Goal: Task Accomplishment & Management: Manage account settings

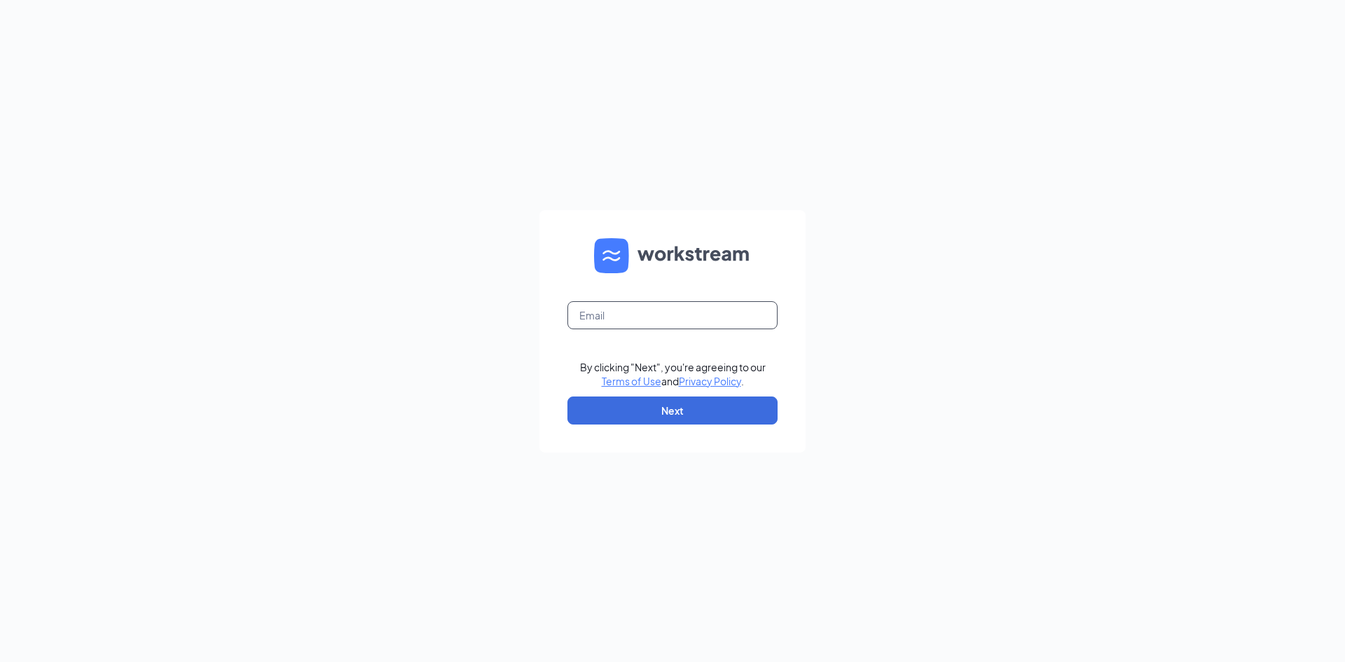
click at [653, 316] on input "text" at bounding box center [673, 315] width 210 height 28
type input "mgr.sow@scrivanos.com"
click at [675, 416] on button "Next" at bounding box center [673, 411] width 210 height 28
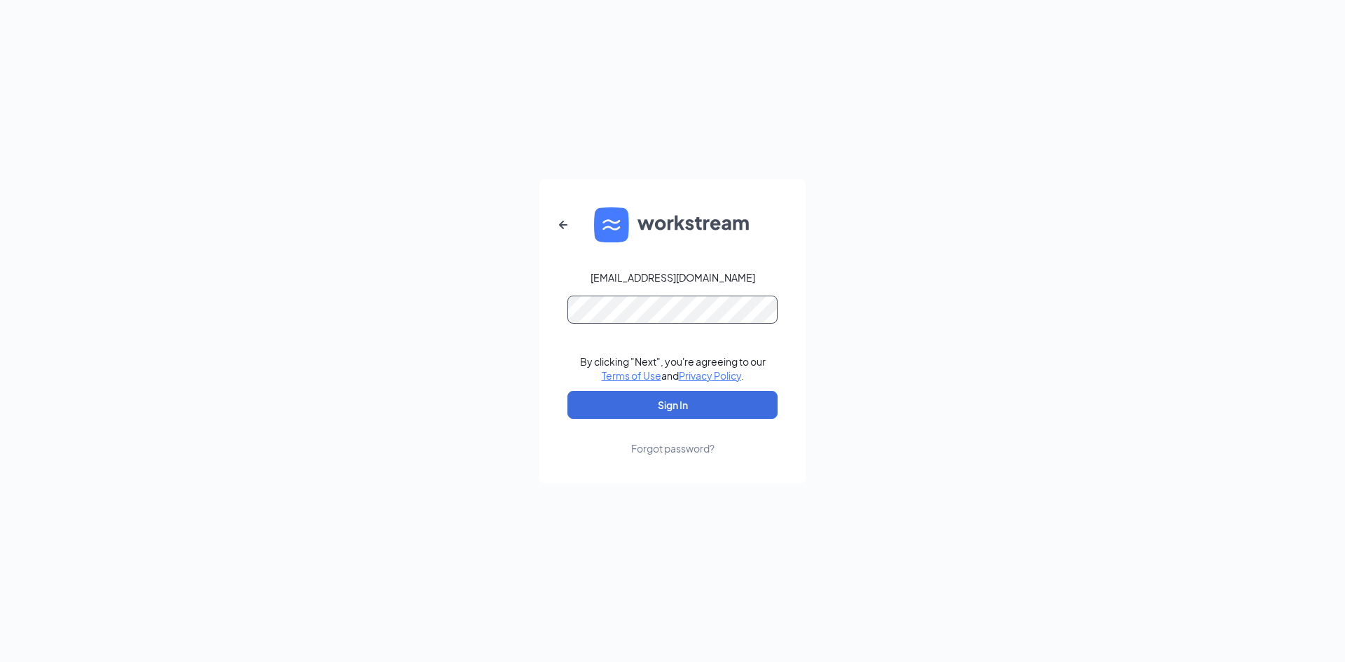
click at [568, 391] on button "Sign In" at bounding box center [673, 405] width 210 height 28
click at [696, 402] on button "Sign In" at bounding box center [673, 405] width 210 height 28
click at [185, 212] on div "mgr.sow@scrivanos.com Credential mismatches. By clicking "Next", you're agreein…" at bounding box center [672, 331] width 1345 height 662
click at [558, 225] on icon "ArrowLeftNew" at bounding box center [563, 225] width 17 height 17
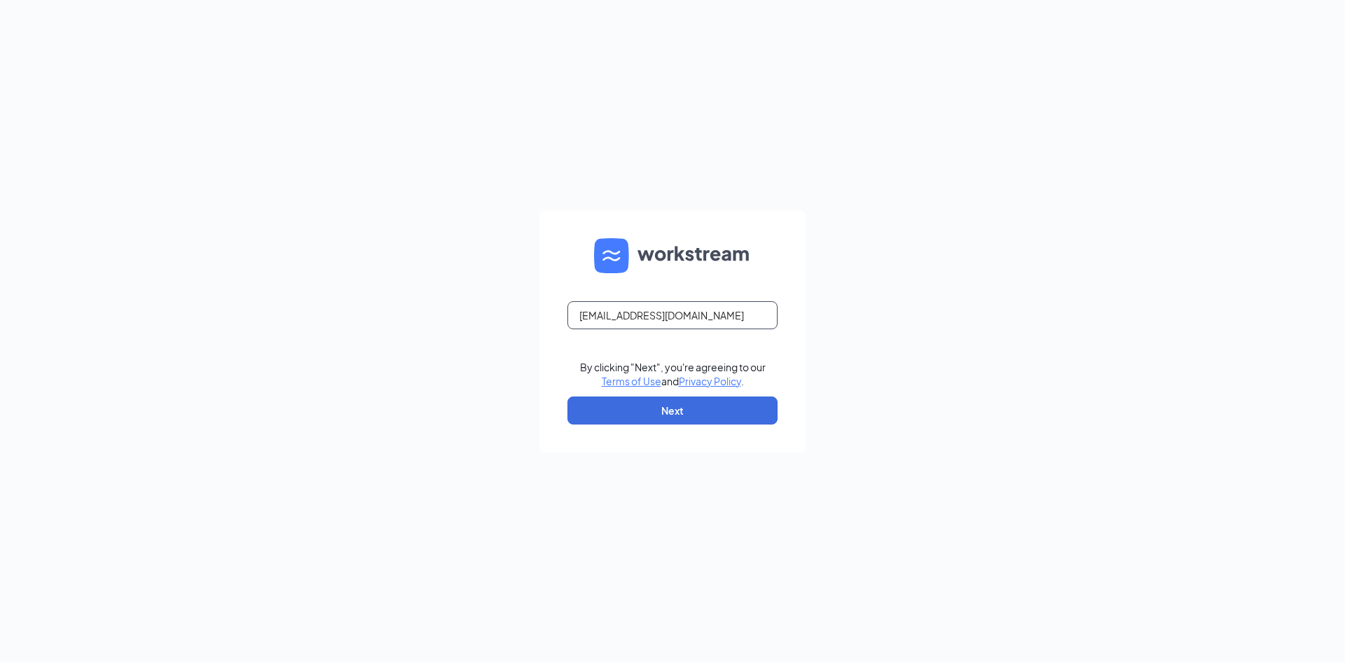
click at [618, 317] on input "mgr.sow@scrivanos.com" at bounding box center [673, 315] width 210 height 28
type input "sow.mgr@scrivanos.com"
click at [708, 404] on button "Next" at bounding box center [673, 411] width 210 height 28
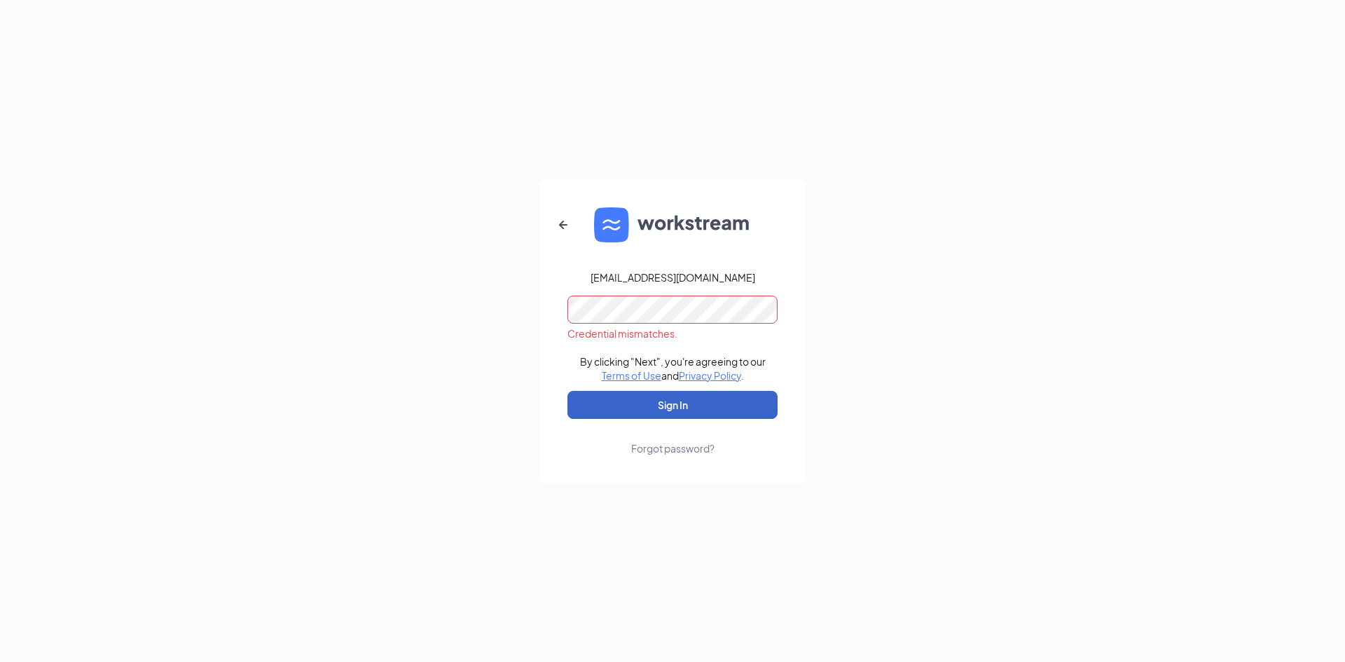
click at [694, 401] on button "Sign In" at bounding box center [673, 405] width 210 height 28
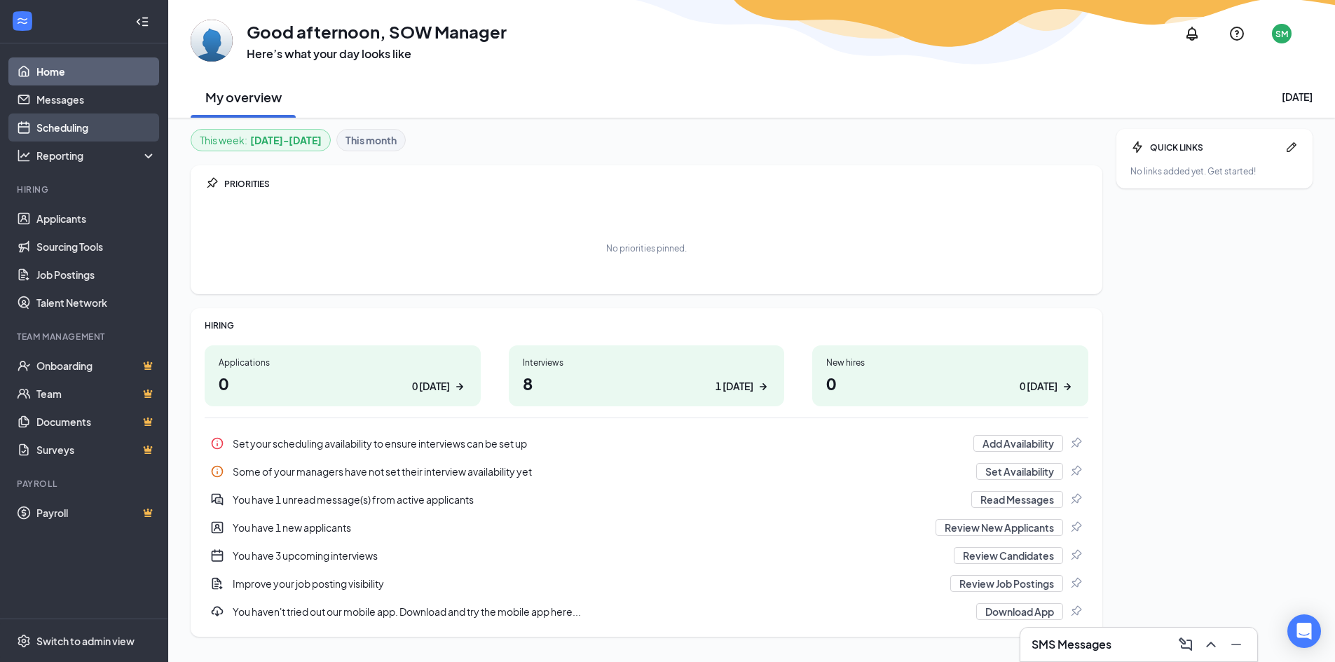
click at [63, 131] on link "Scheduling" at bounding box center [96, 128] width 120 height 28
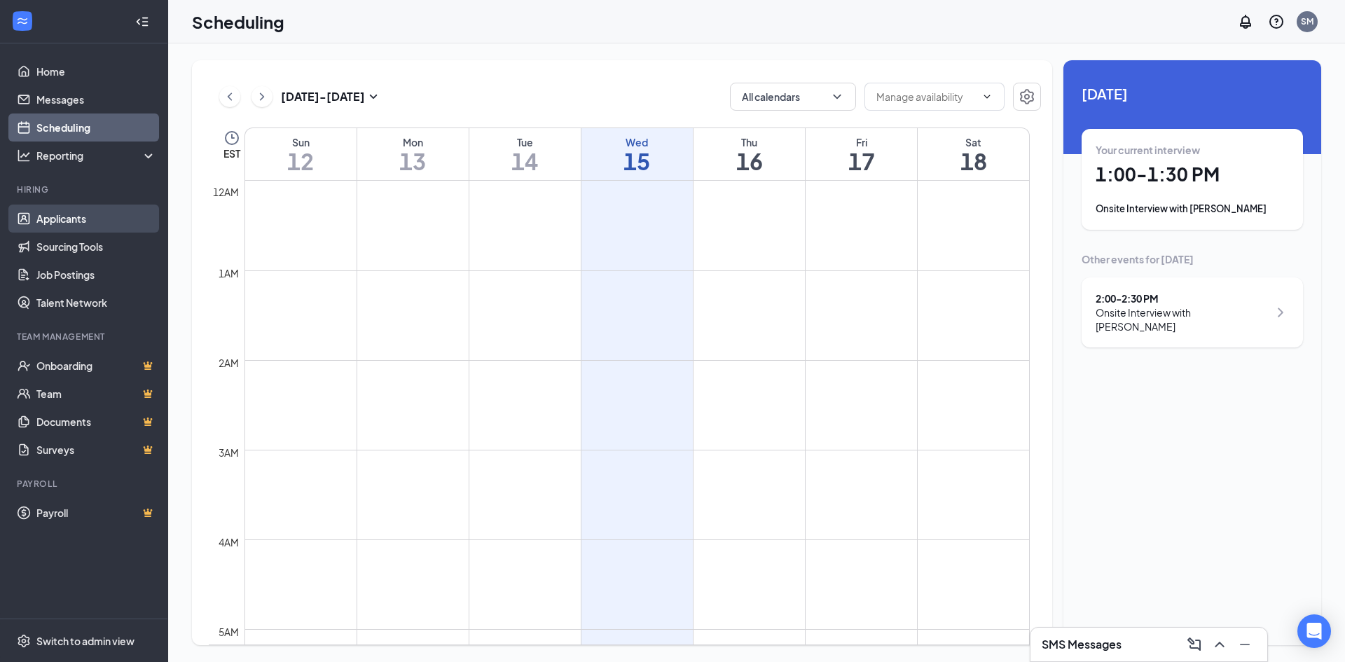
scroll to position [689, 0]
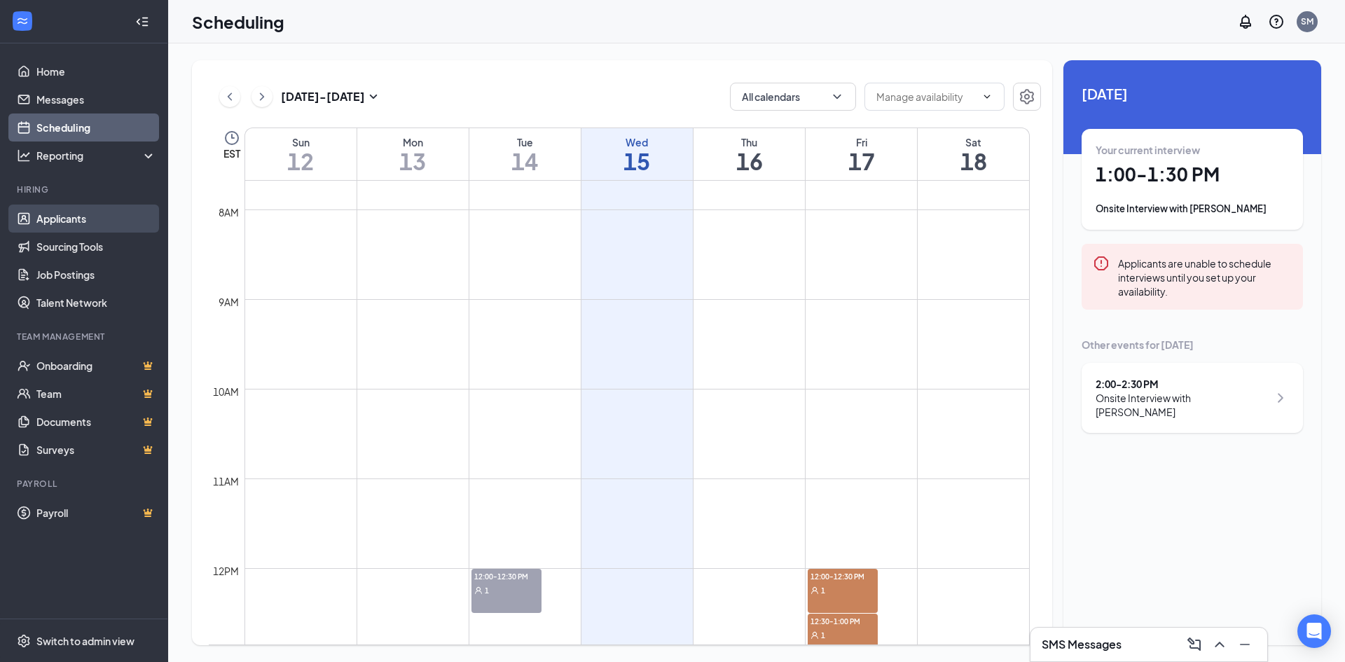
click at [80, 219] on link "Applicants" at bounding box center [96, 219] width 120 height 28
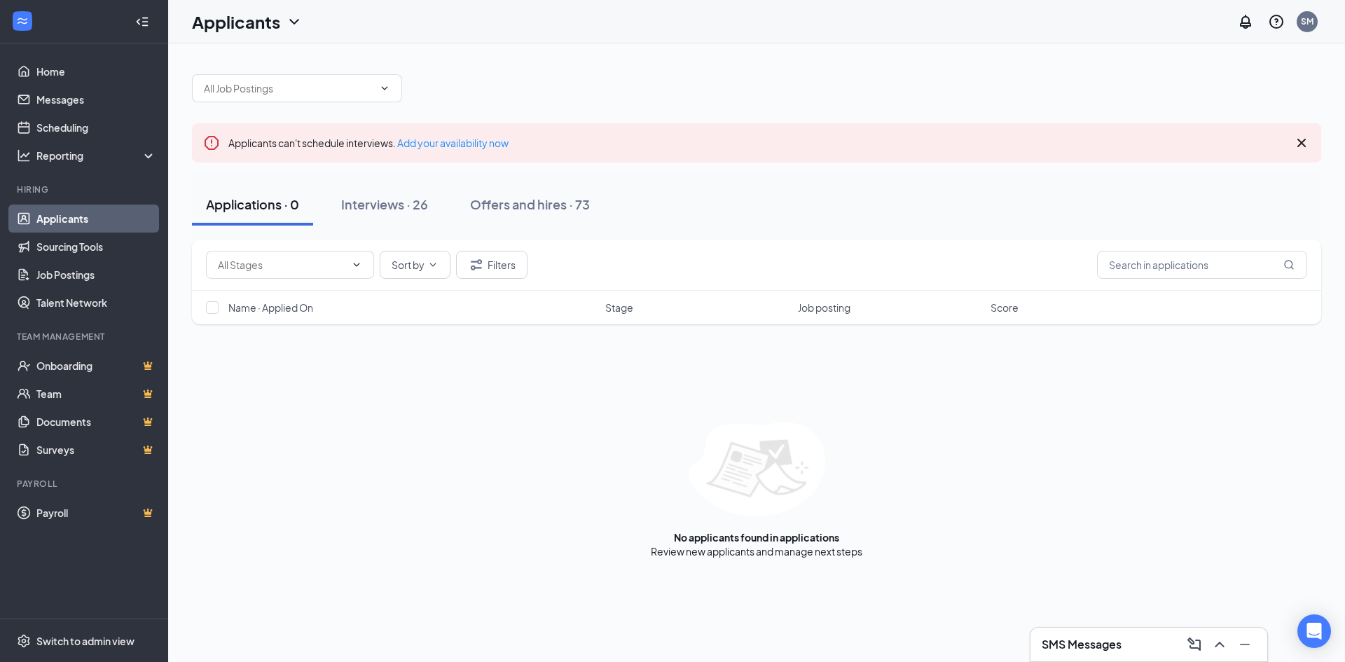
click at [1104, 645] on h3 "SMS Messages" at bounding box center [1082, 644] width 80 height 15
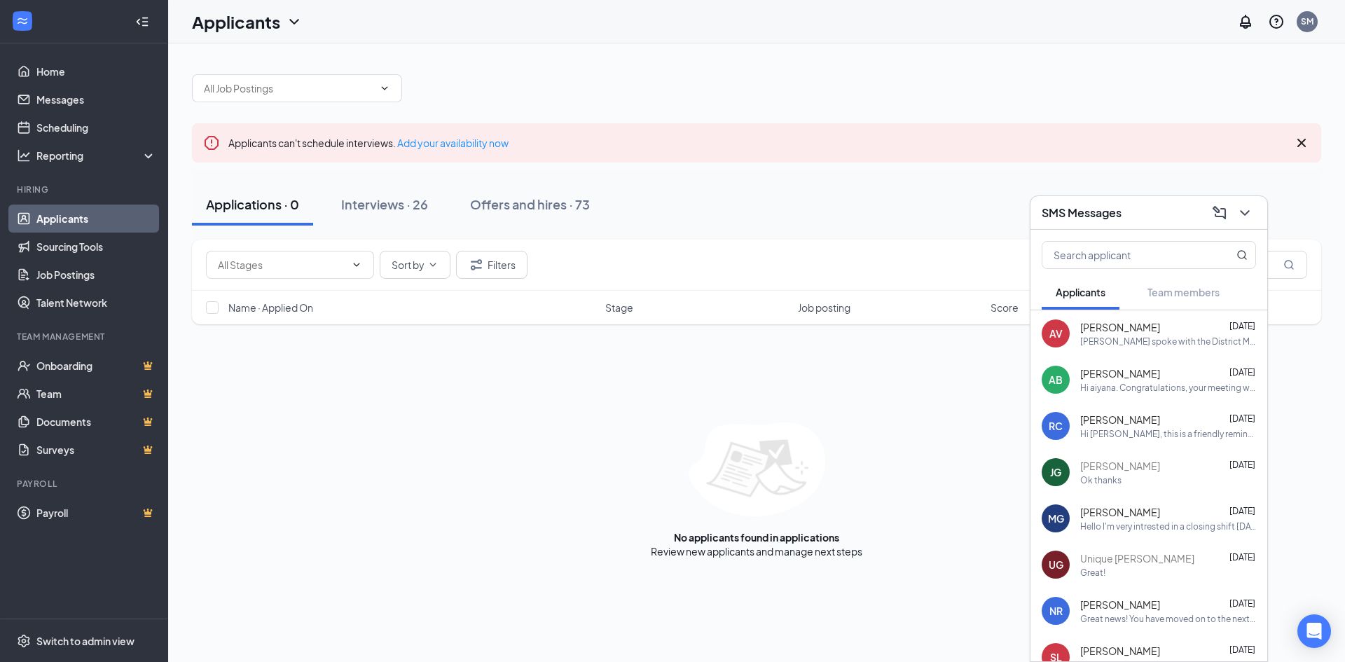
click at [1176, 206] on div "SMS Messages" at bounding box center [1149, 213] width 214 height 22
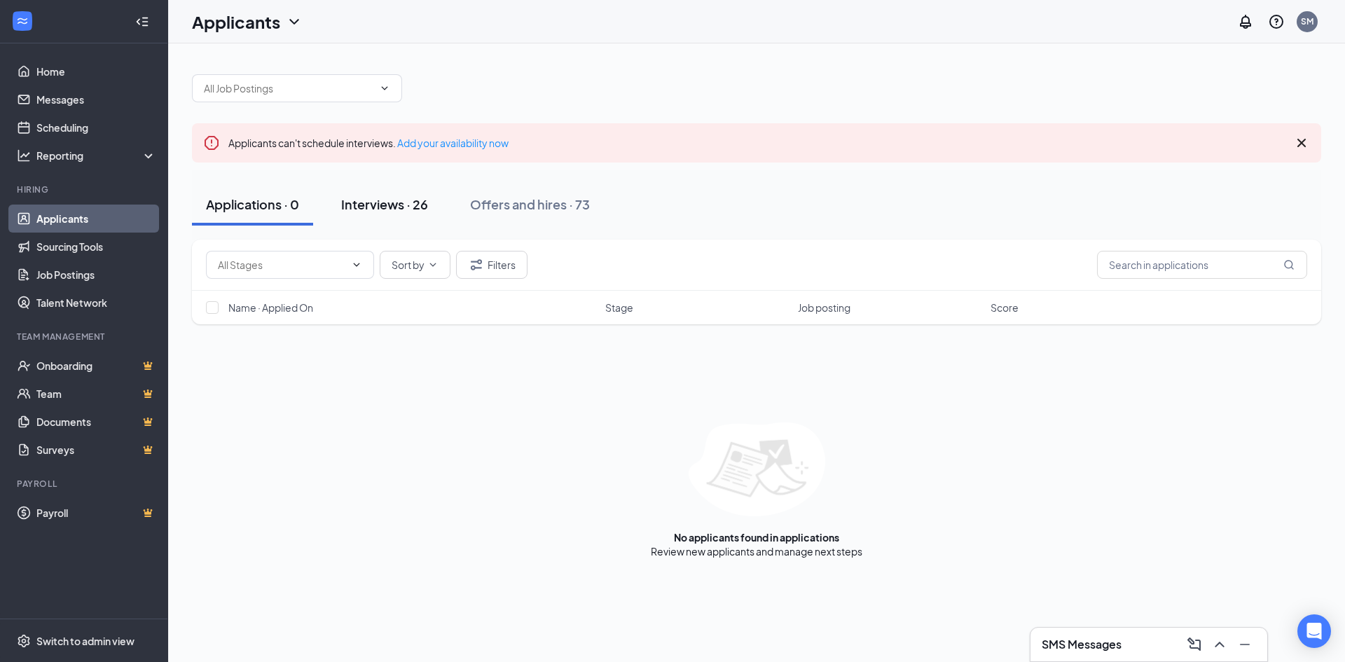
click at [378, 204] on div "Interviews · 26" at bounding box center [384, 204] width 87 height 18
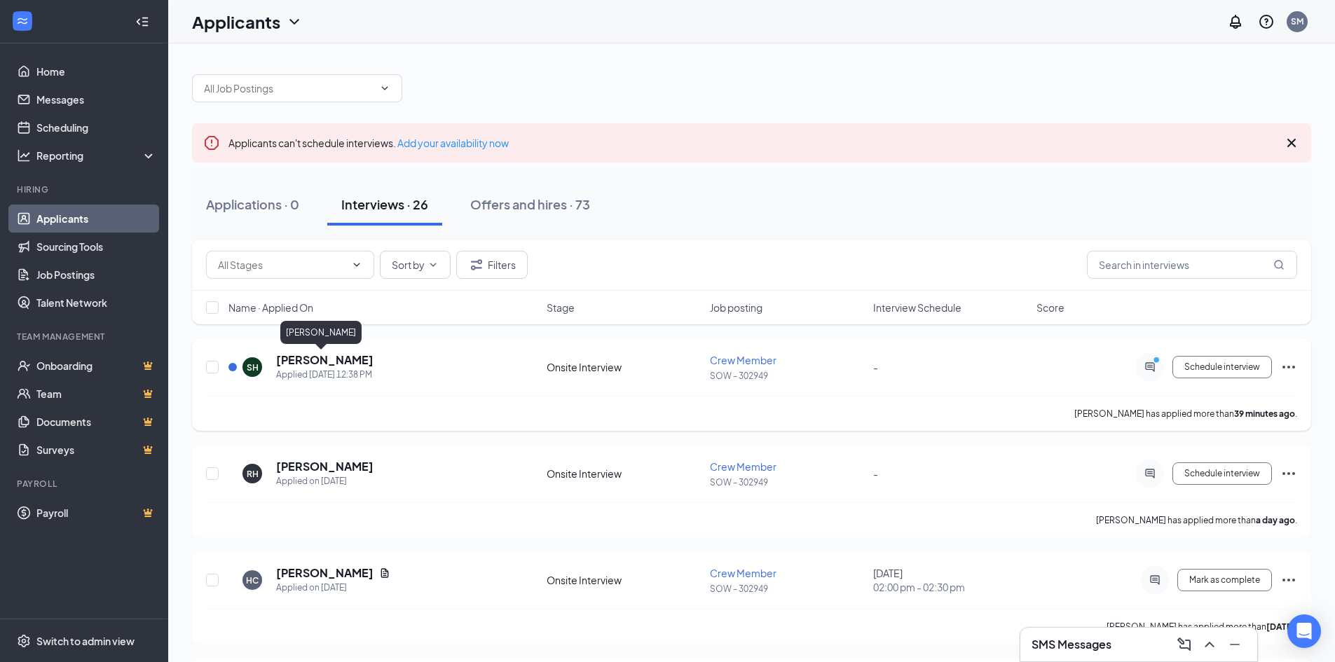
click at [332, 363] on h5 "[PERSON_NAME]" at bounding box center [324, 359] width 97 height 15
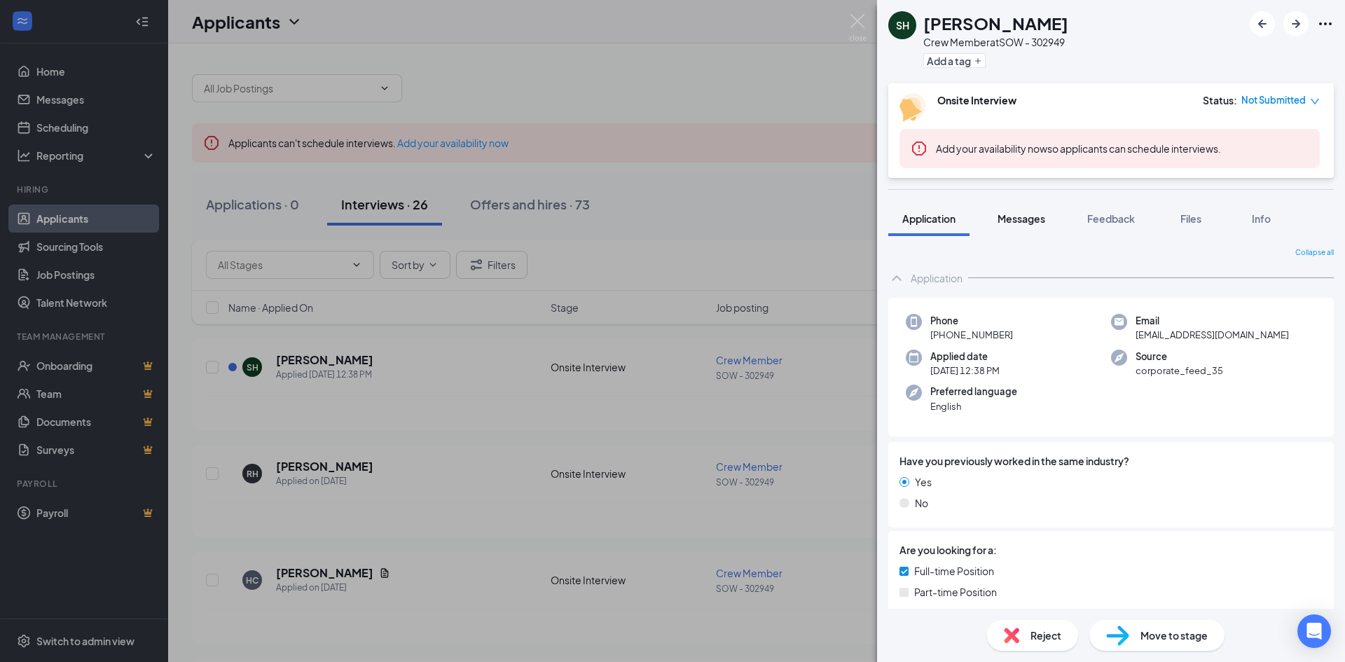
click at [1037, 219] on span "Messages" at bounding box center [1022, 218] width 48 height 13
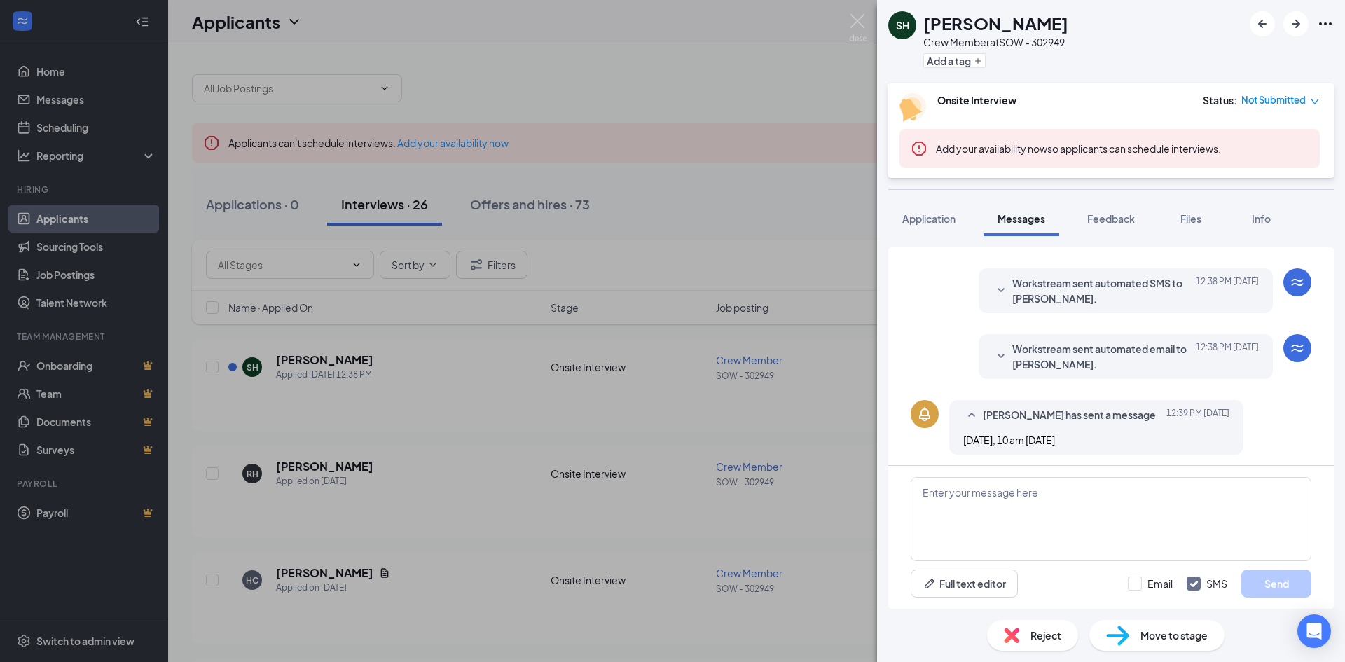
scroll to position [268, 0]
click at [1145, 224] on button "Feedback" at bounding box center [1111, 218] width 76 height 35
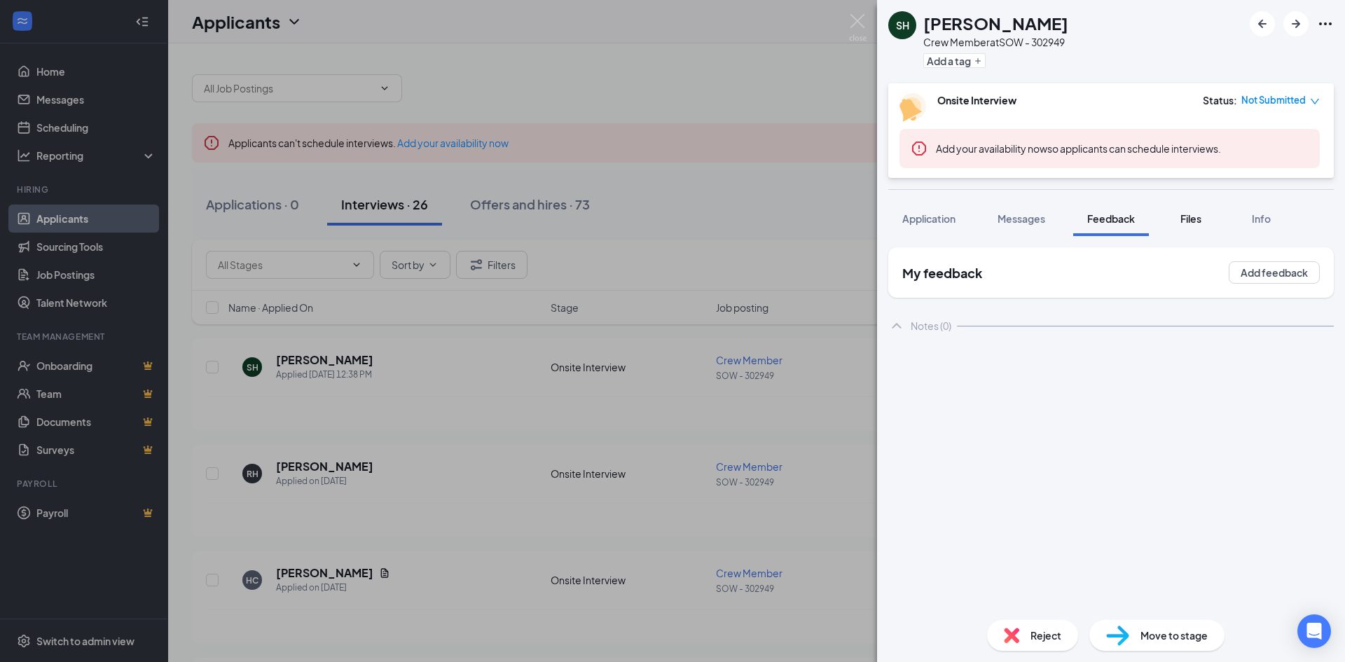
click at [1185, 224] on span "Files" at bounding box center [1191, 218] width 21 height 13
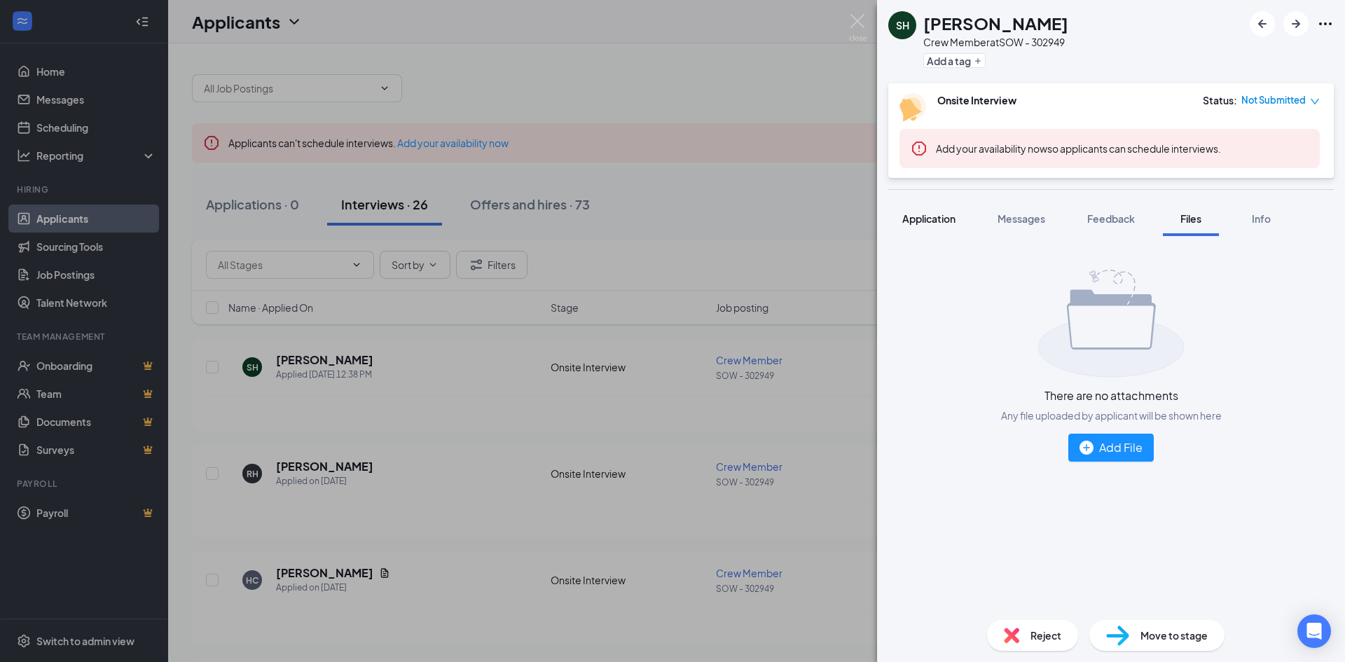
click at [940, 219] on span "Application" at bounding box center [928, 218] width 53 height 13
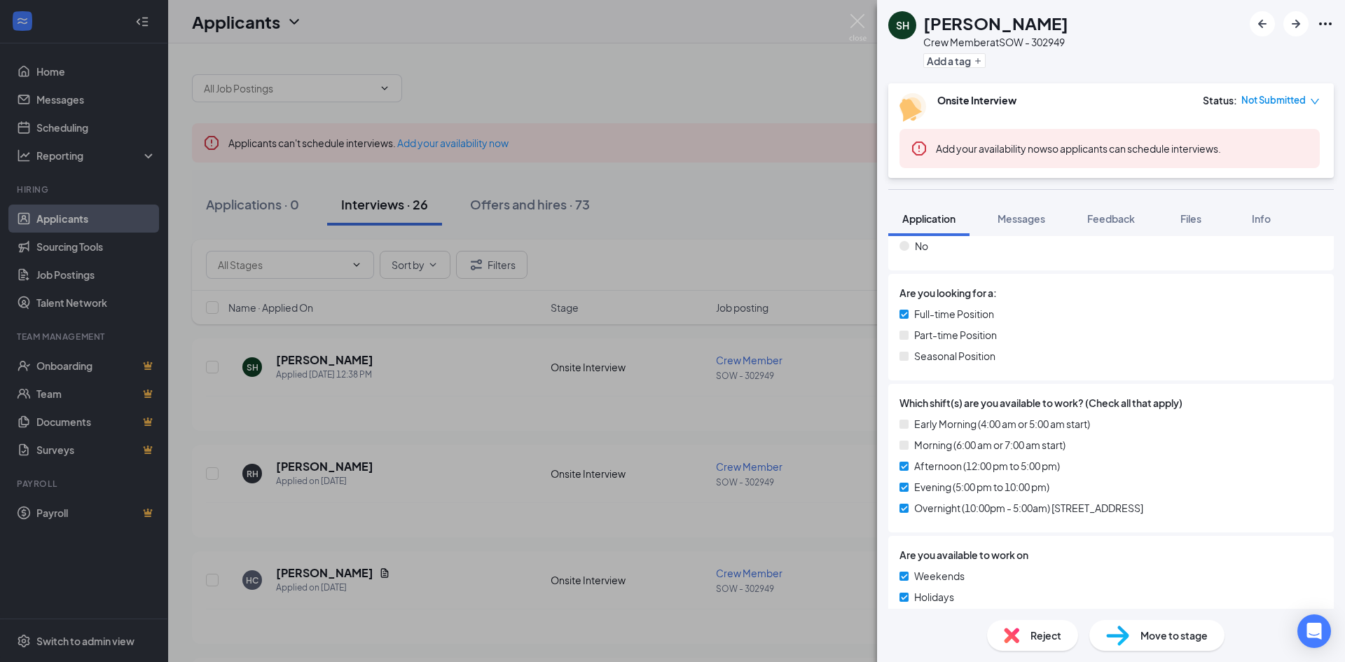
scroll to position [280, 0]
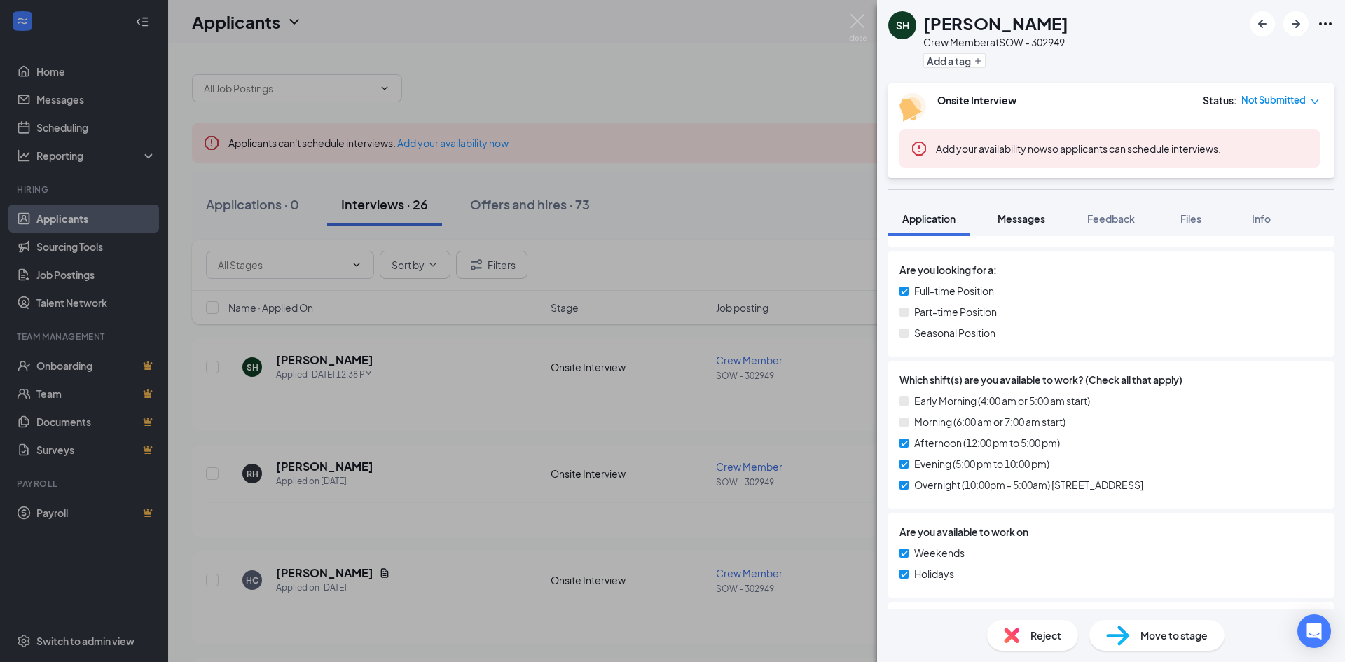
click at [1015, 219] on span "Messages" at bounding box center [1022, 218] width 48 height 13
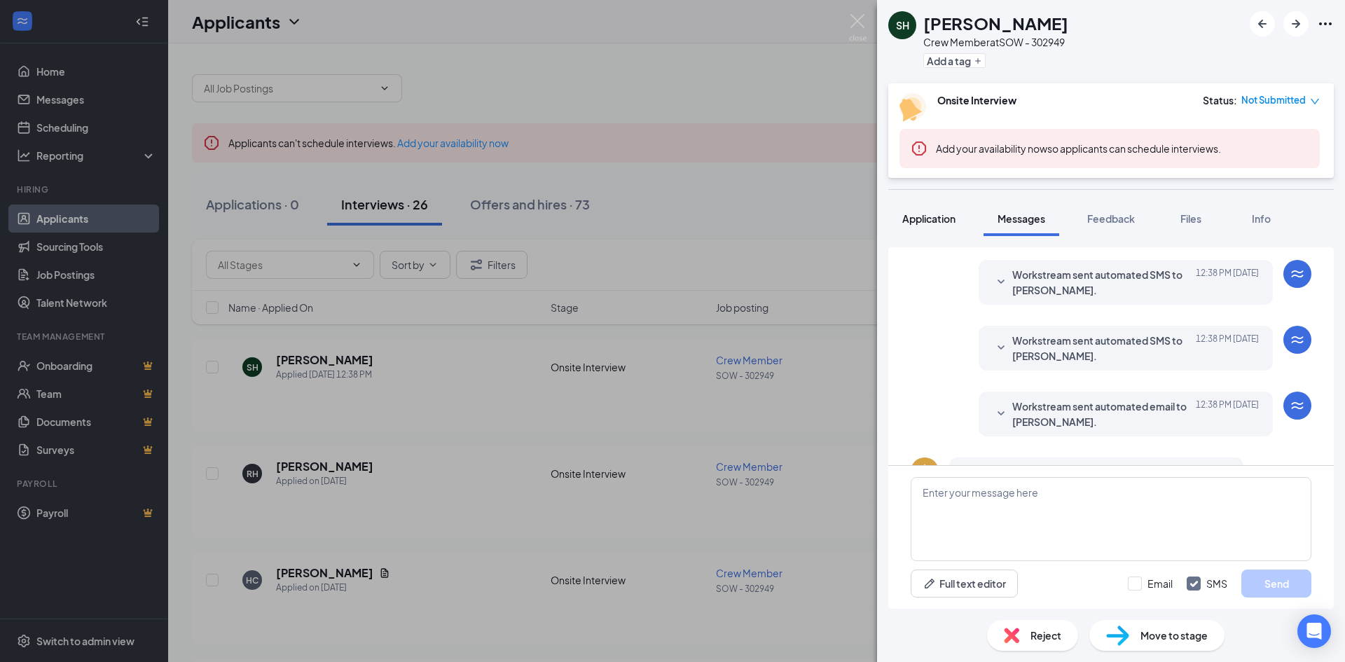
scroll to position [268, 0]
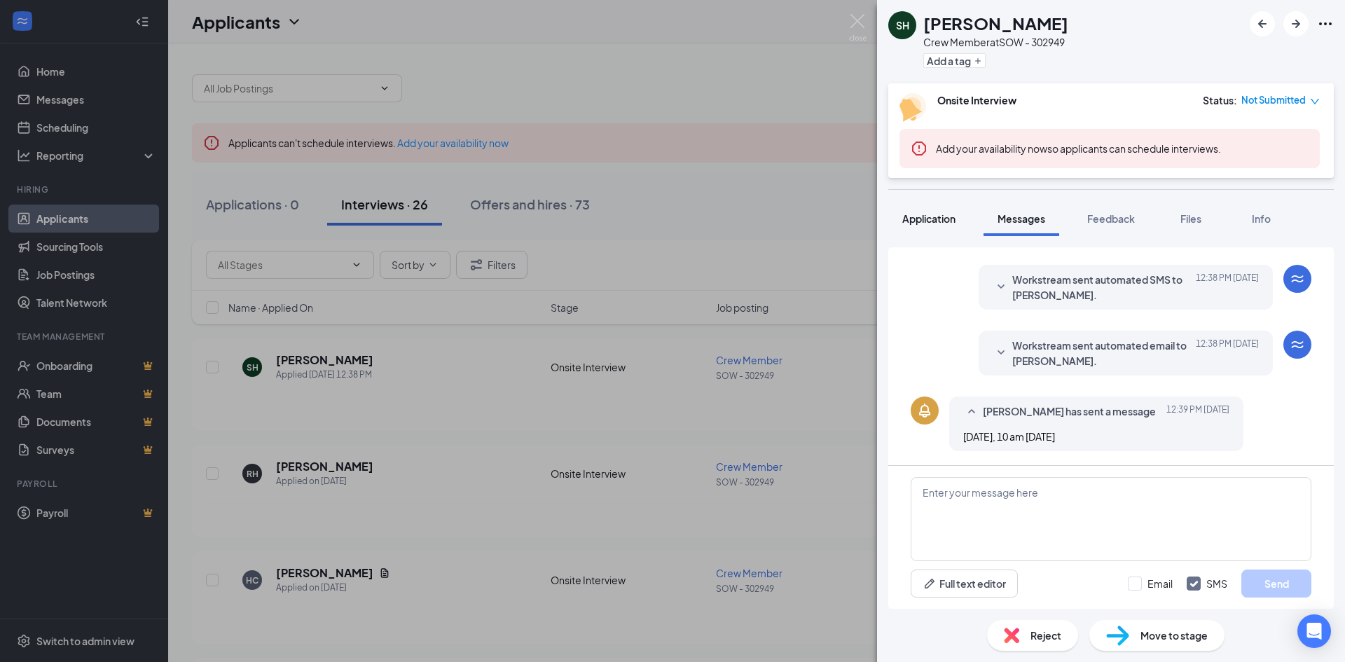
click at [931, 216] on span "Application" at bounding box center [928, 218] width 53 height 13
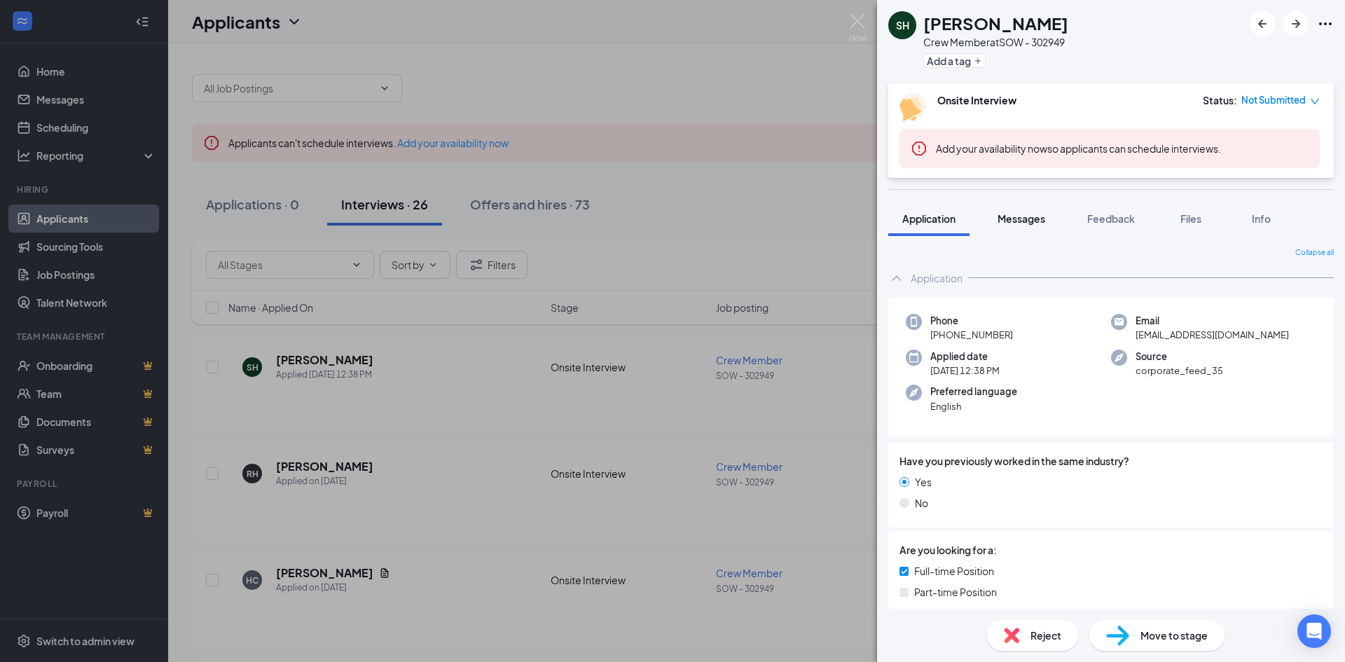
click at [1034, 223] on span "Messages" at bounding box center [1022, 218] width 48 height 13
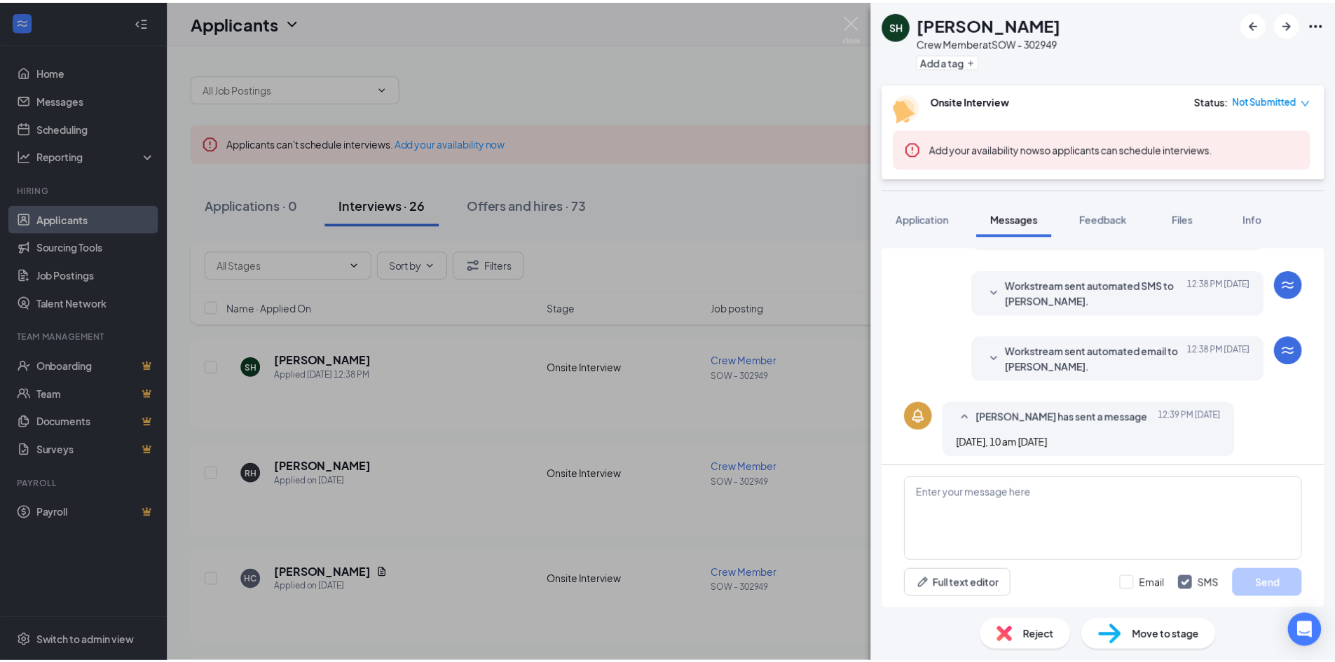
scroll to position [268, 0]
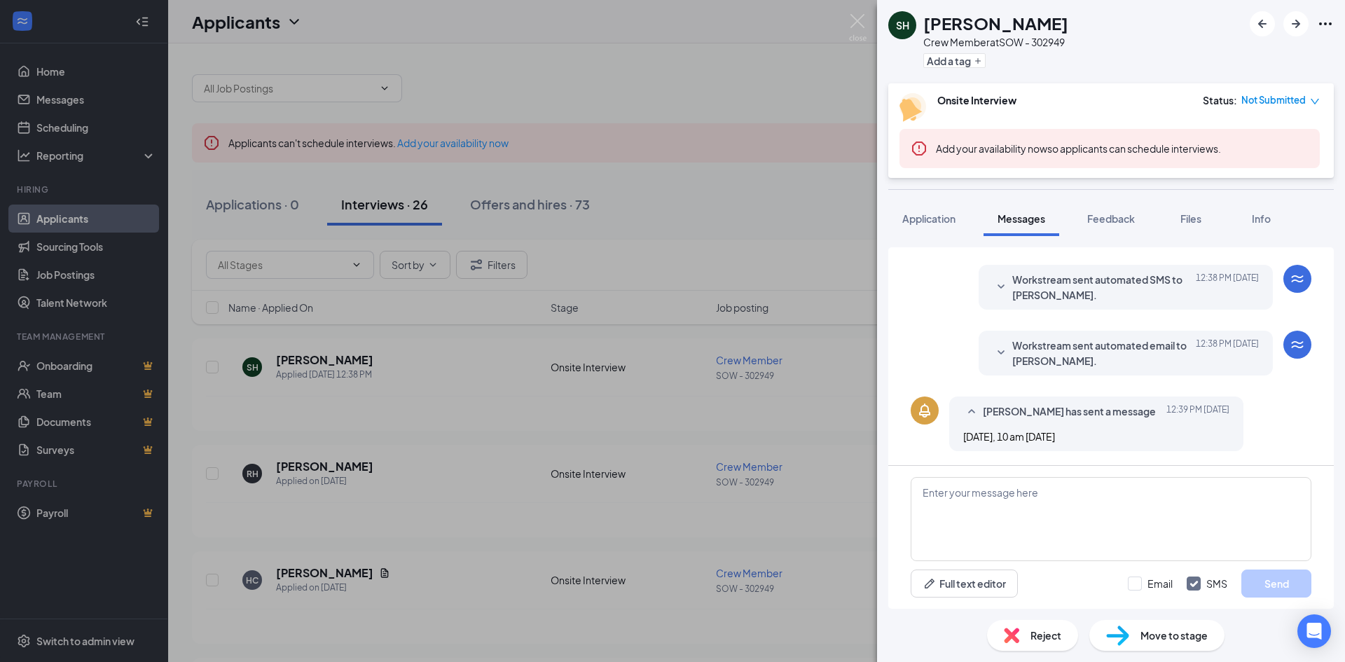
click at [859, 13] on div "SH [PERSON_NAME] Crew Member at SOW - 302949 Add a tag Onsite Interview Status …" at bounding box center [672, 331] width 1345 height 662
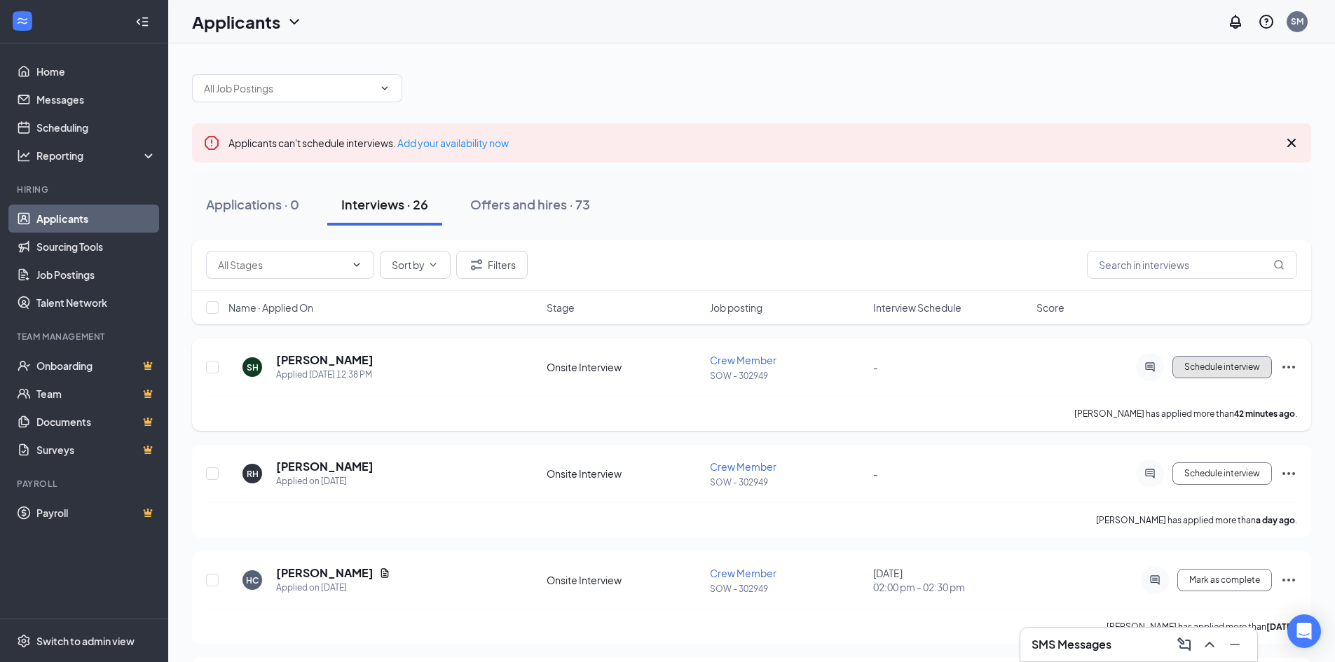
click at [1230, 372] on button "Schedule interview" at bounding box center [1221, 367] width 99 height 22
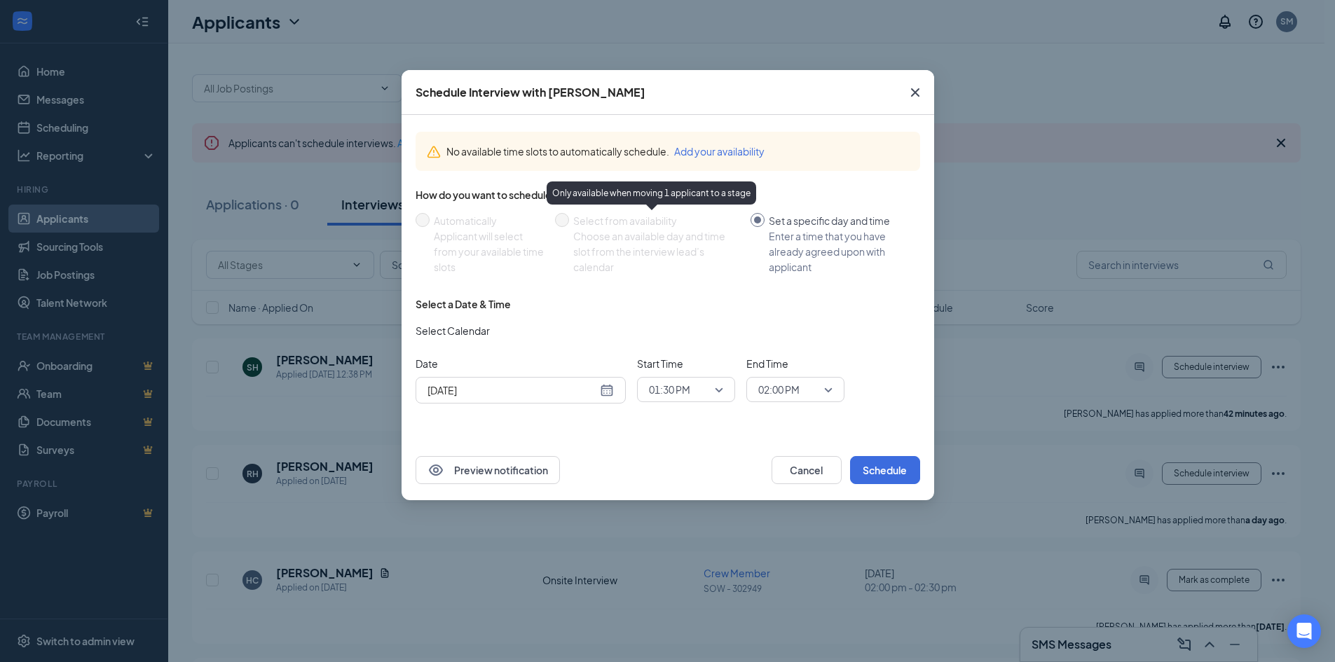
drag, startPoint x: 624, startPoint y: 379, endPoint x: 603, endPoint y: 386, distance: 22.2
drag, startPoint x: 603, startPoint y: 386, endPoint x: 637, endPoint y: 439, distance: 62.8
click at [637, 439] on div "No available time slots to automatically schedule. Add your availability How do…" at bounding box center [667, 277] width 533 height 325
click at [609, 392] on div "[DATE]" at bounding box center [520, 390] width 186 height 15
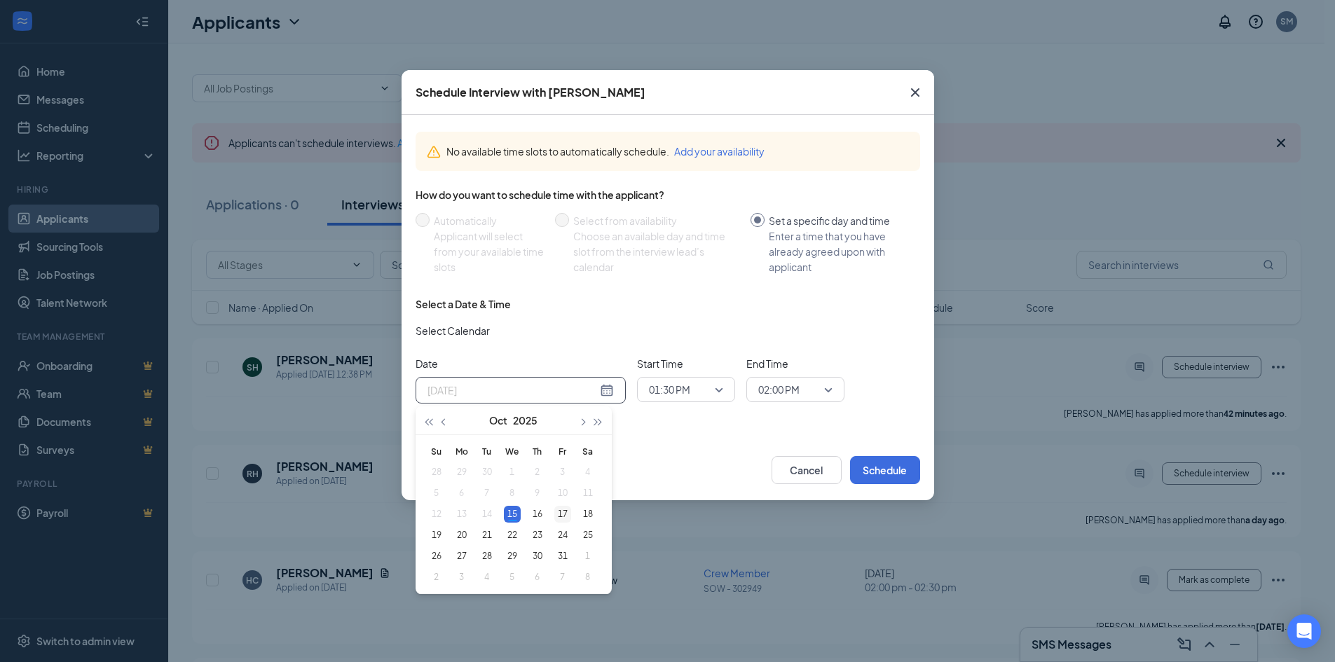
type input "[DATE]"
click at [564, 513] on div "17" at bounding box center [562, 514] width 17 height 17
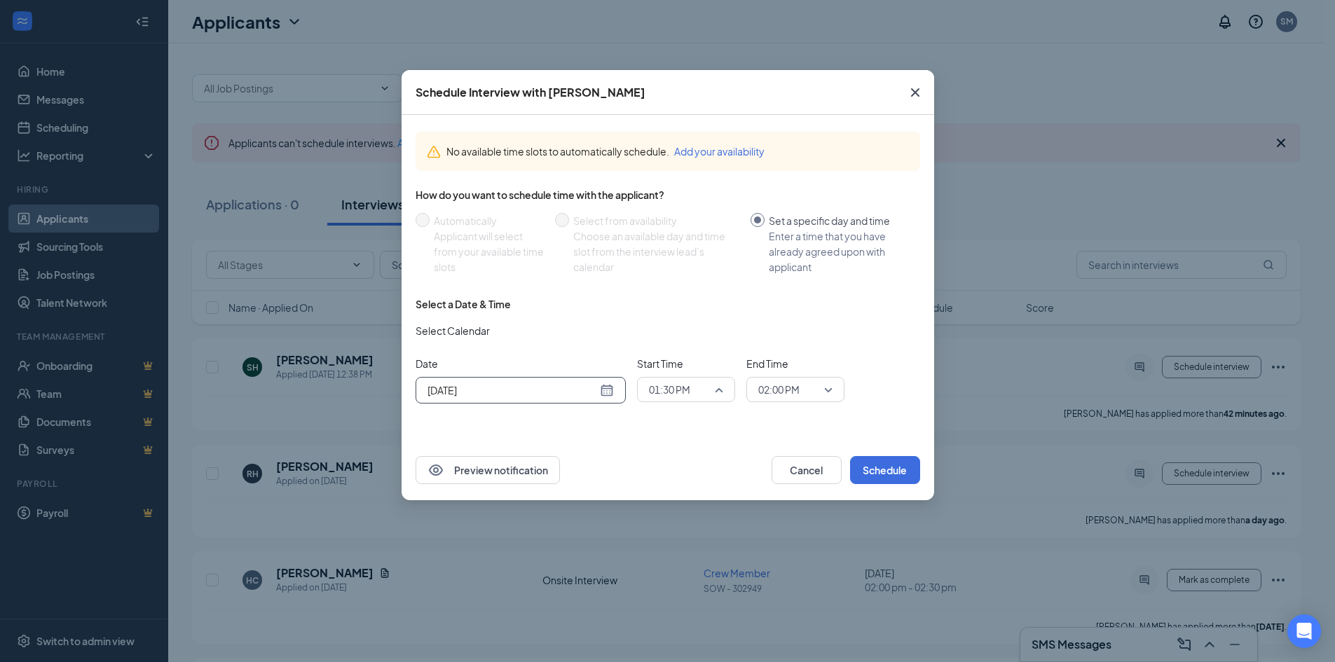
click at [721, 391] on span "01:30 PM" at bounding box center [686, 389] width 74 height 21
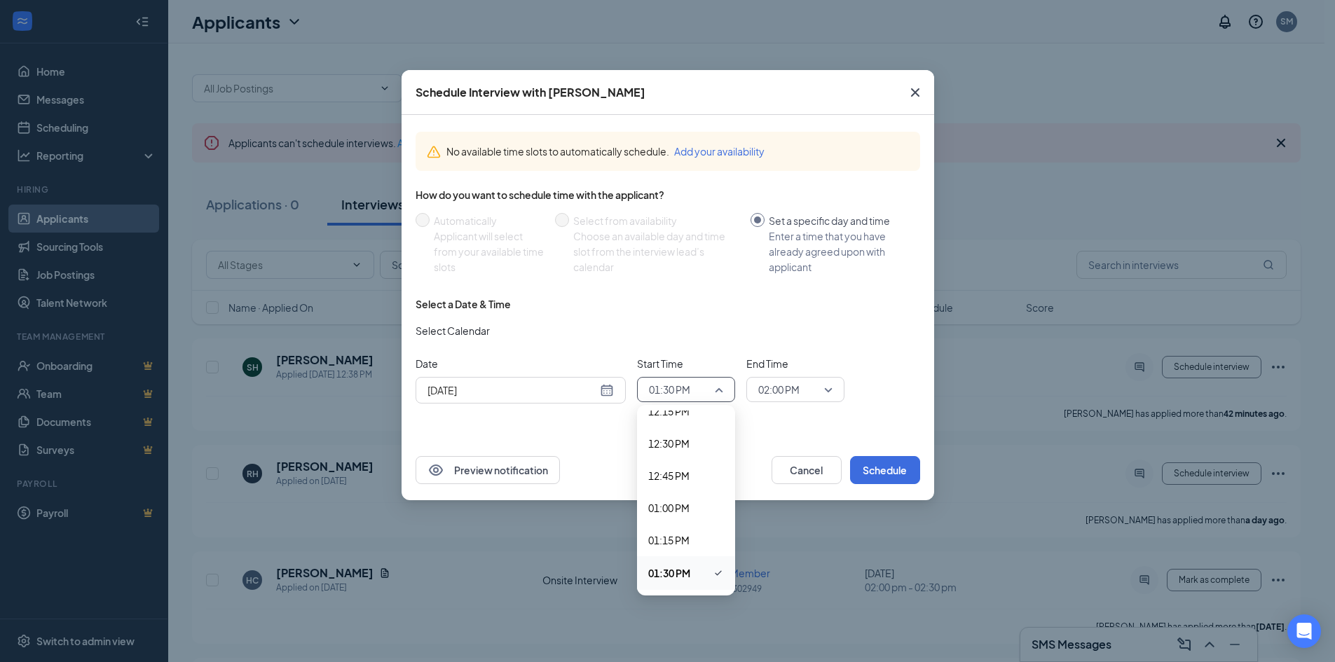
click at [869, 397] on div "Date [DATE] [DATE] Su Mo Tu We Th Fr Sa 28 29 30 1 2 3 4 5 6 7 8 9 10 11 12 13 …" at bounding box center [667, 380] width 504 height 48
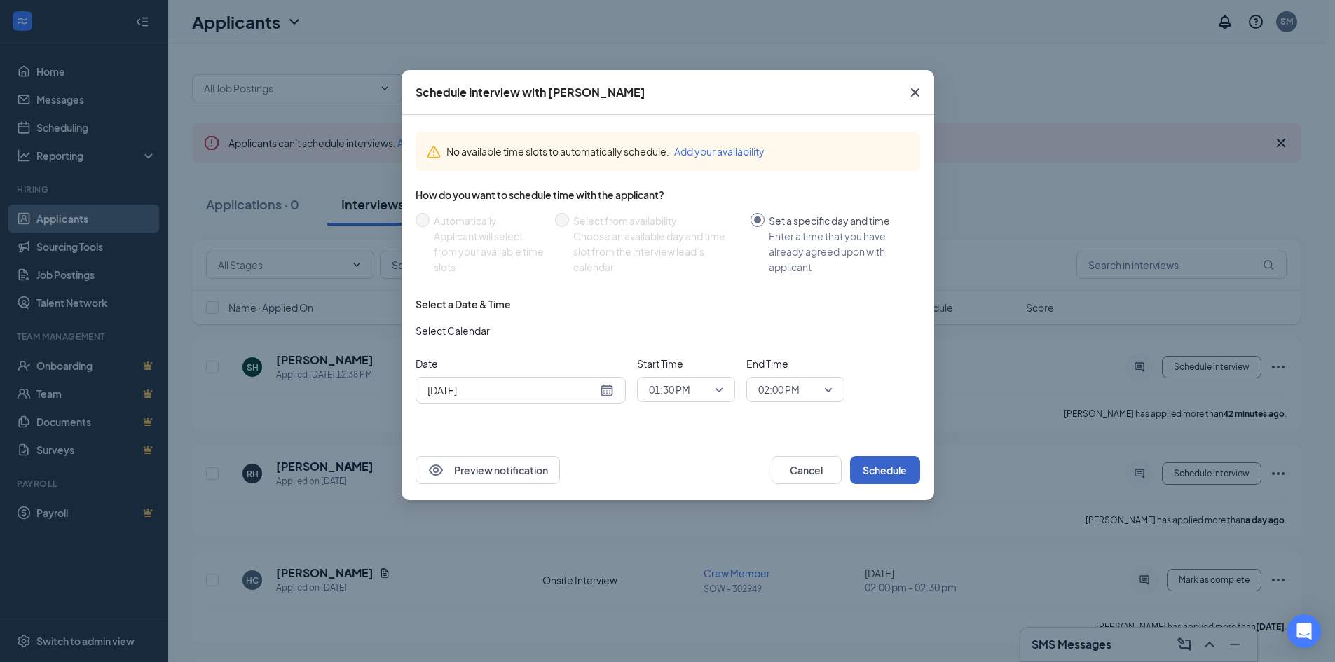
click at [898, 470] on button "Schedule" at bounding box center [885, 470] width 70 height 28
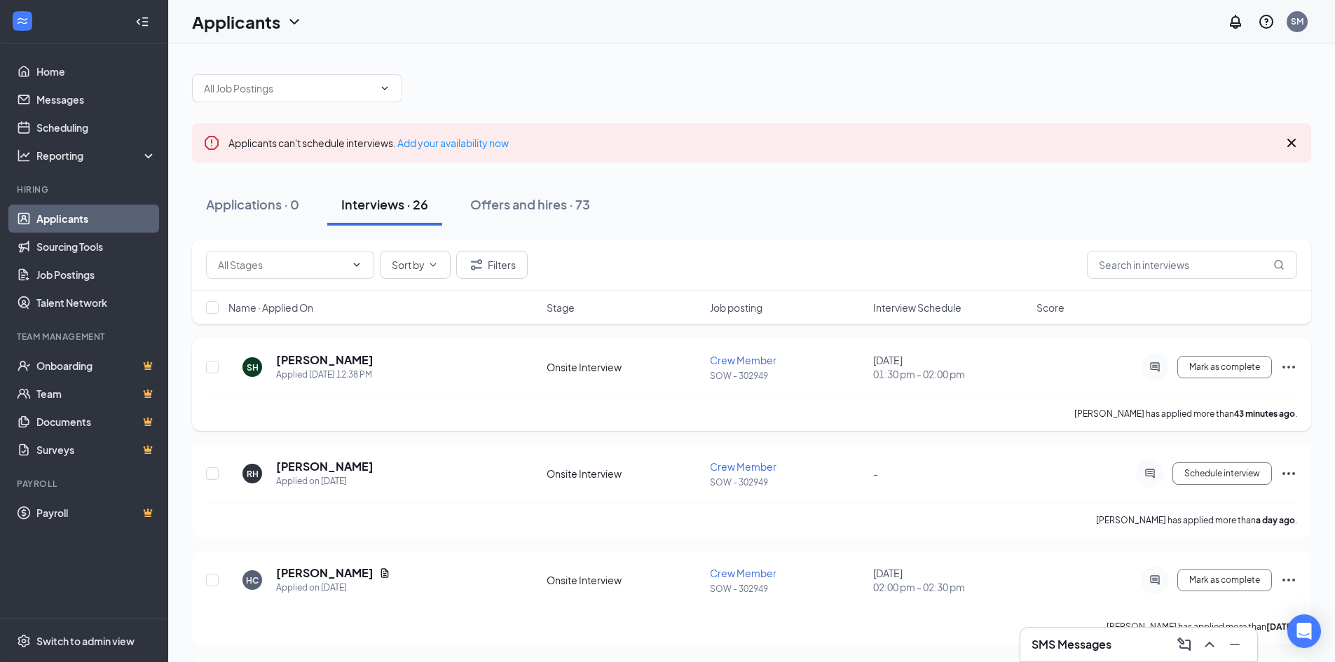
click at [1285, 364] on icon "Ellipses" at bounding box center [1288, 367] width 17 height 17
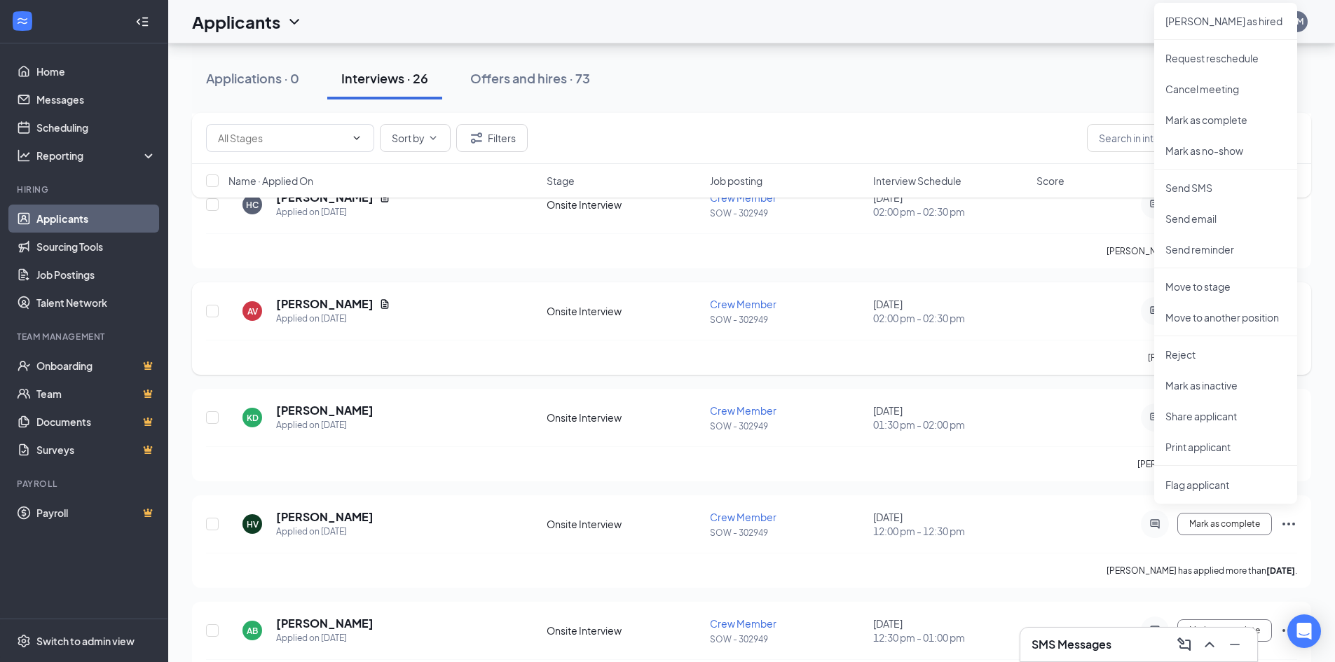
scroll to position [420, 0]
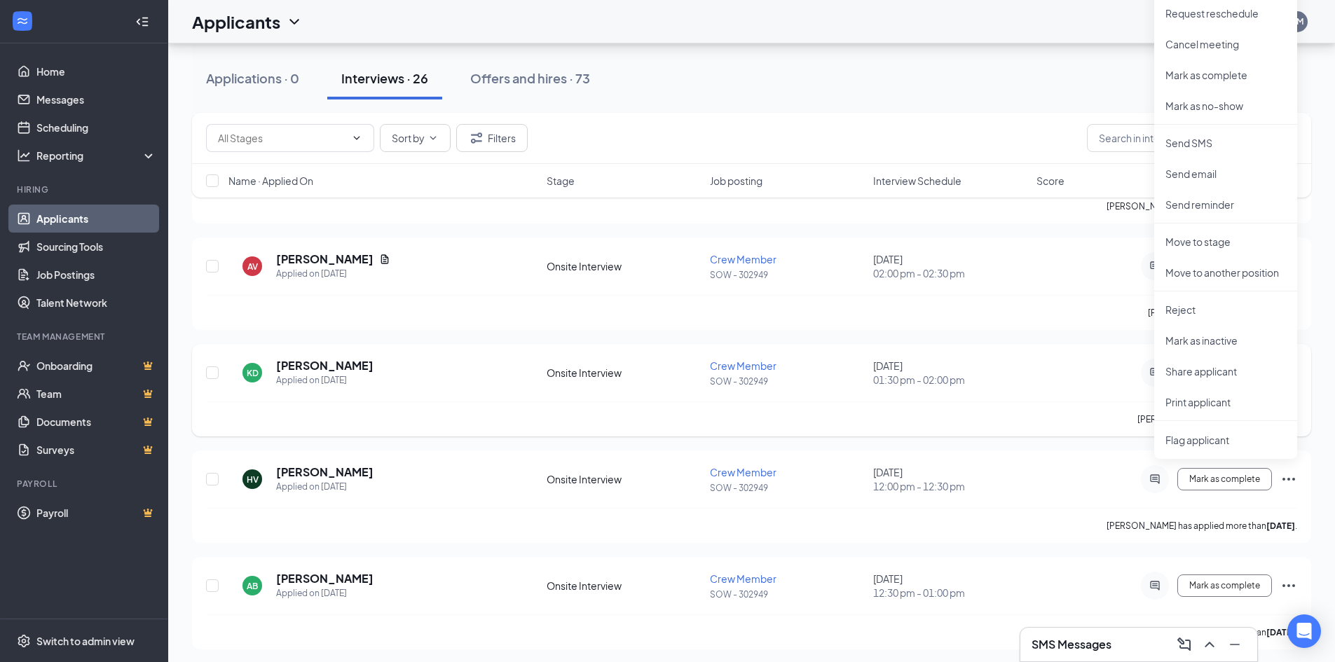
click at [1089, 406] on div "[PERSON_NAME] interviewed a day ago ." at bounding box center [751, 418] width 1091 height 35
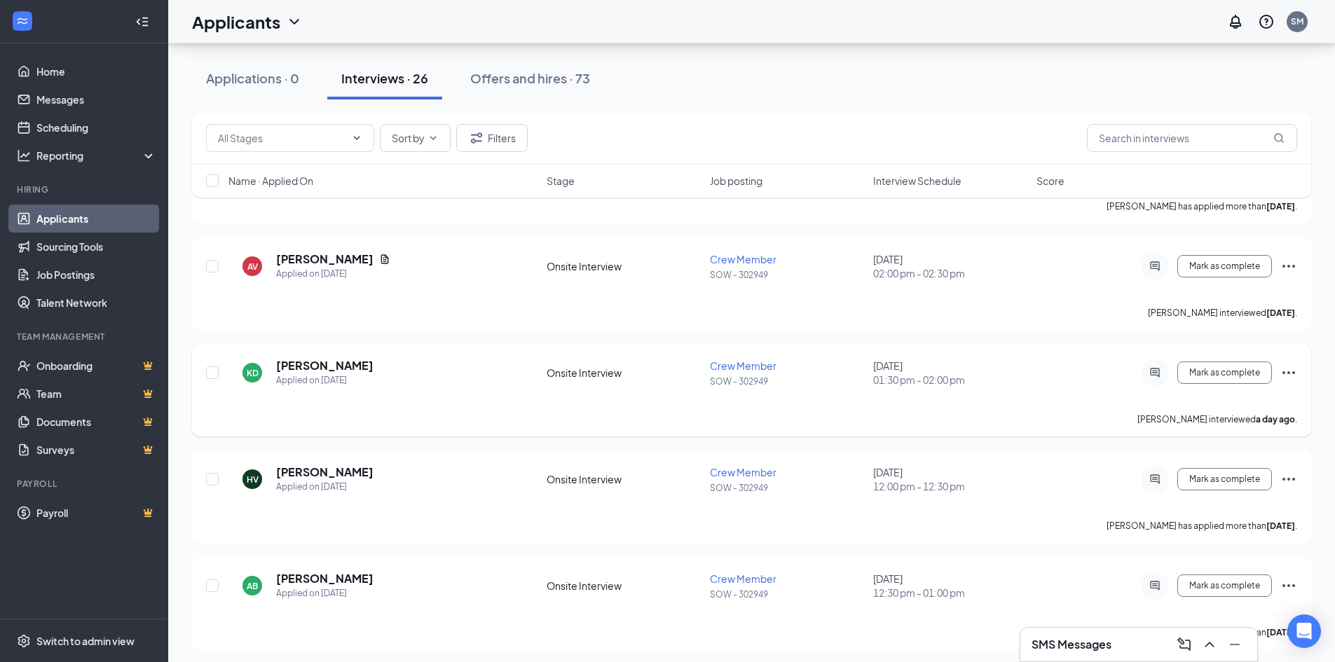
click at [1285, 366] on icon "Ellipses" at bounding box center [1288, 372] width 17 height 17
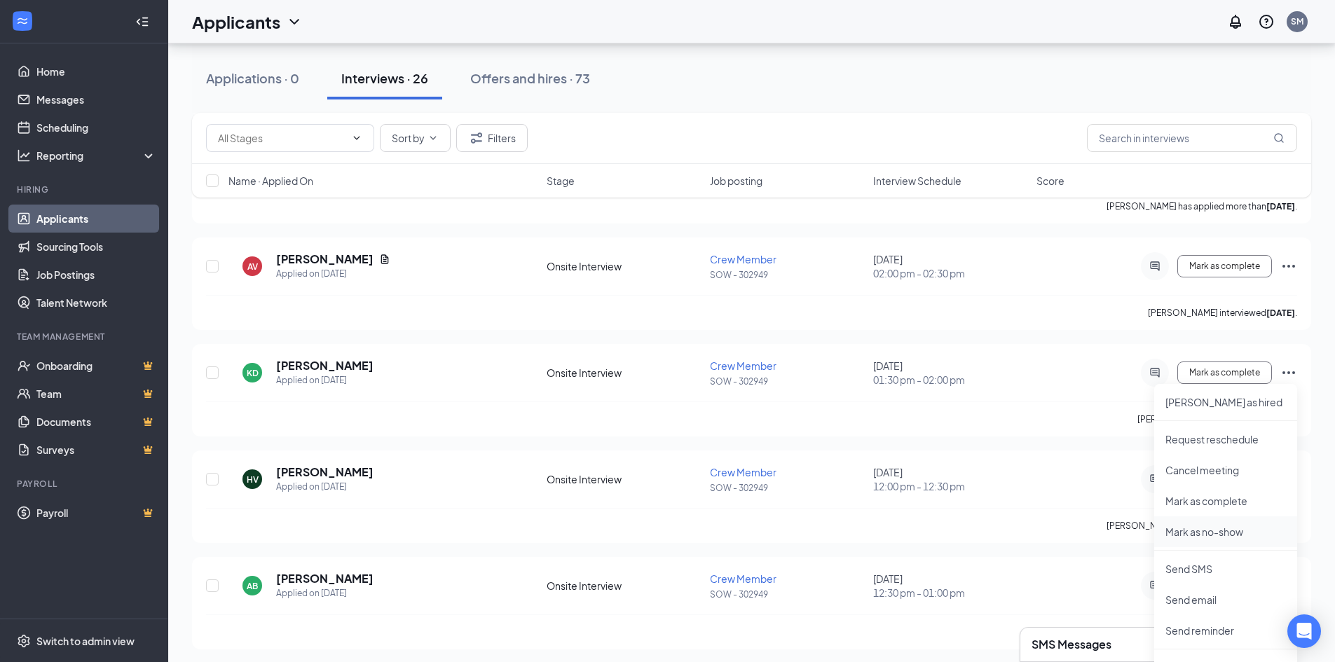
click at [1213, 540] on li "Mark as no-show" at bounding box center [1225, 531] width 143 height 31
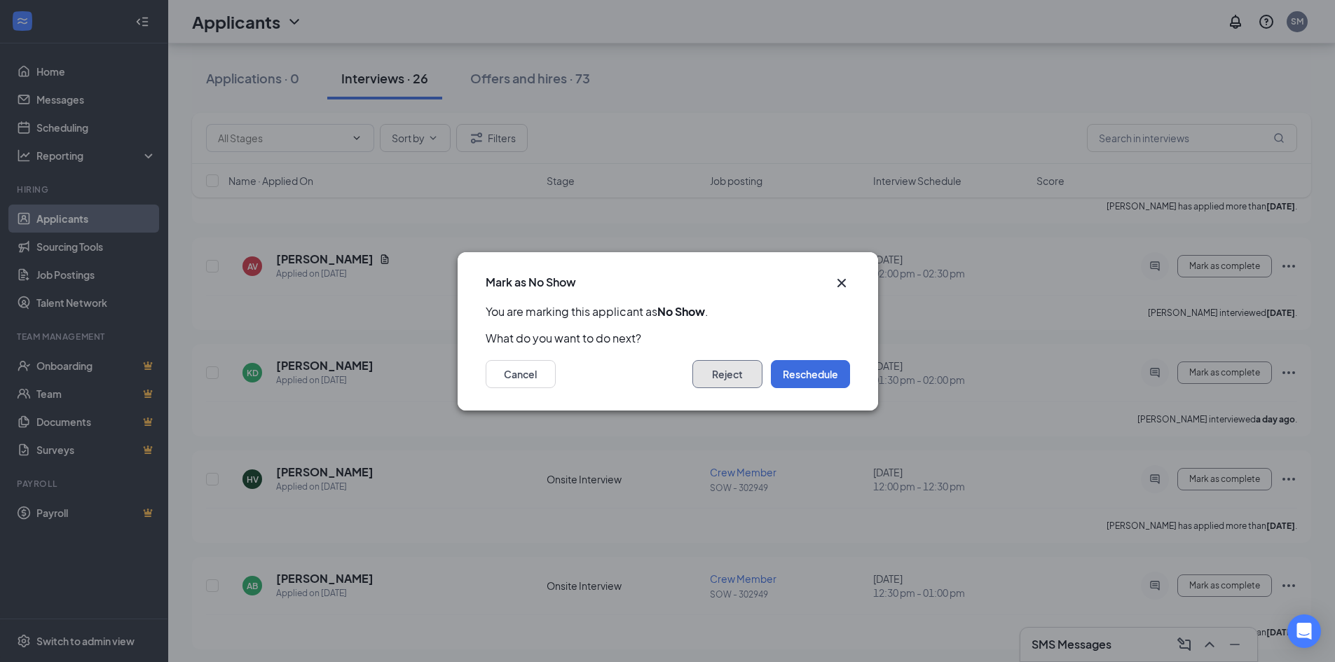
click at [721, 380] on button "Reject" at bounding box center [727, 374] width 70 height 28
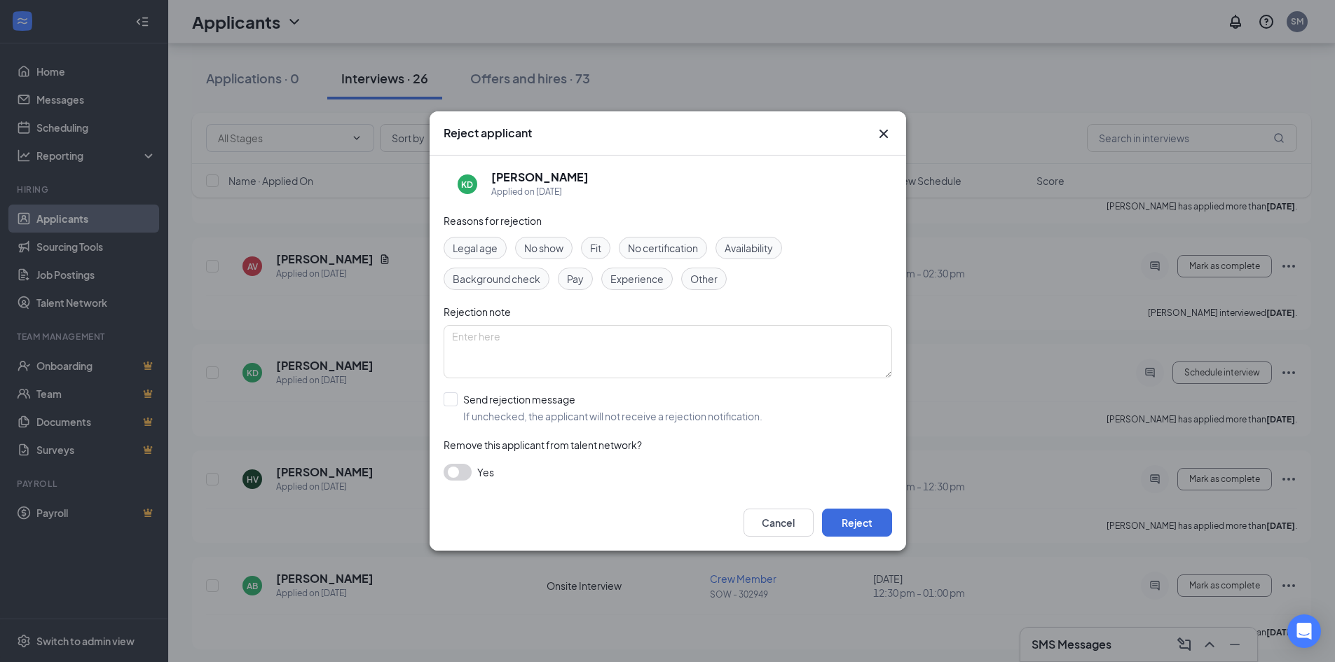
click at [543, 249] on span "No show" at bounding box center [543, 247] width 39 height 15
click at [877, 523] on button "Reject" at bounding box center [857, 523] width 70 height 28
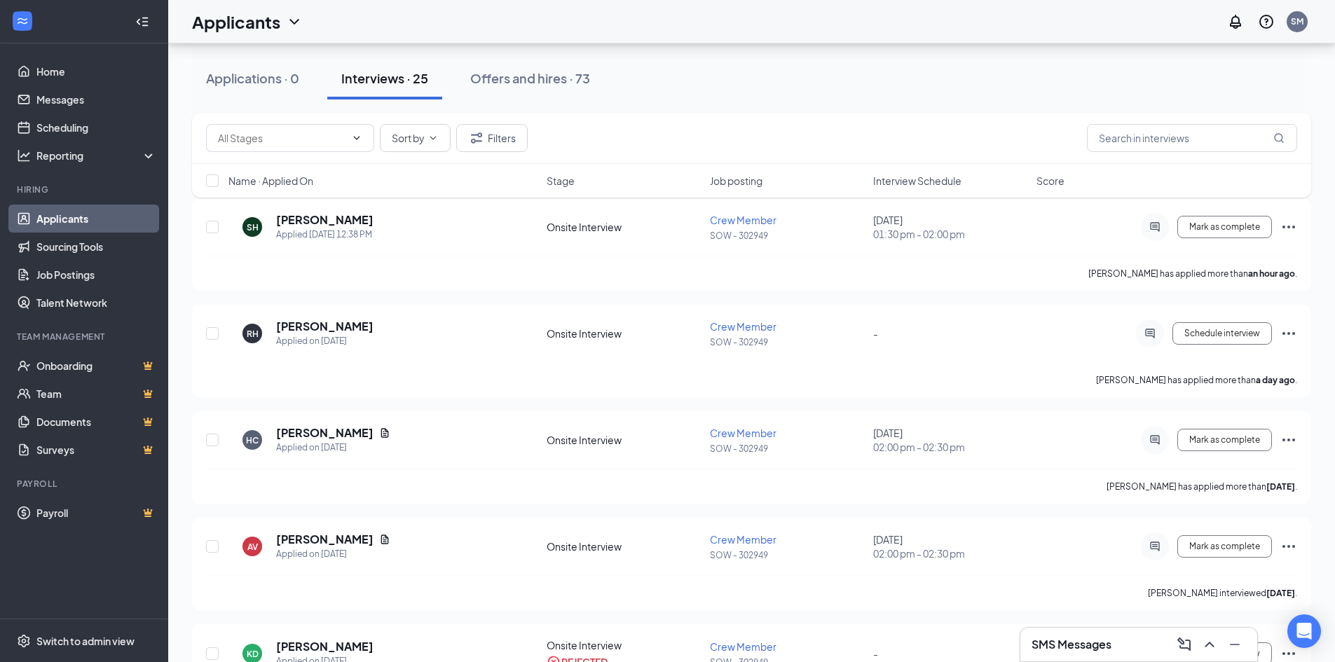
scroll to position [0, 0]
